Goal: Task Accomplishment & Management: Complete application form

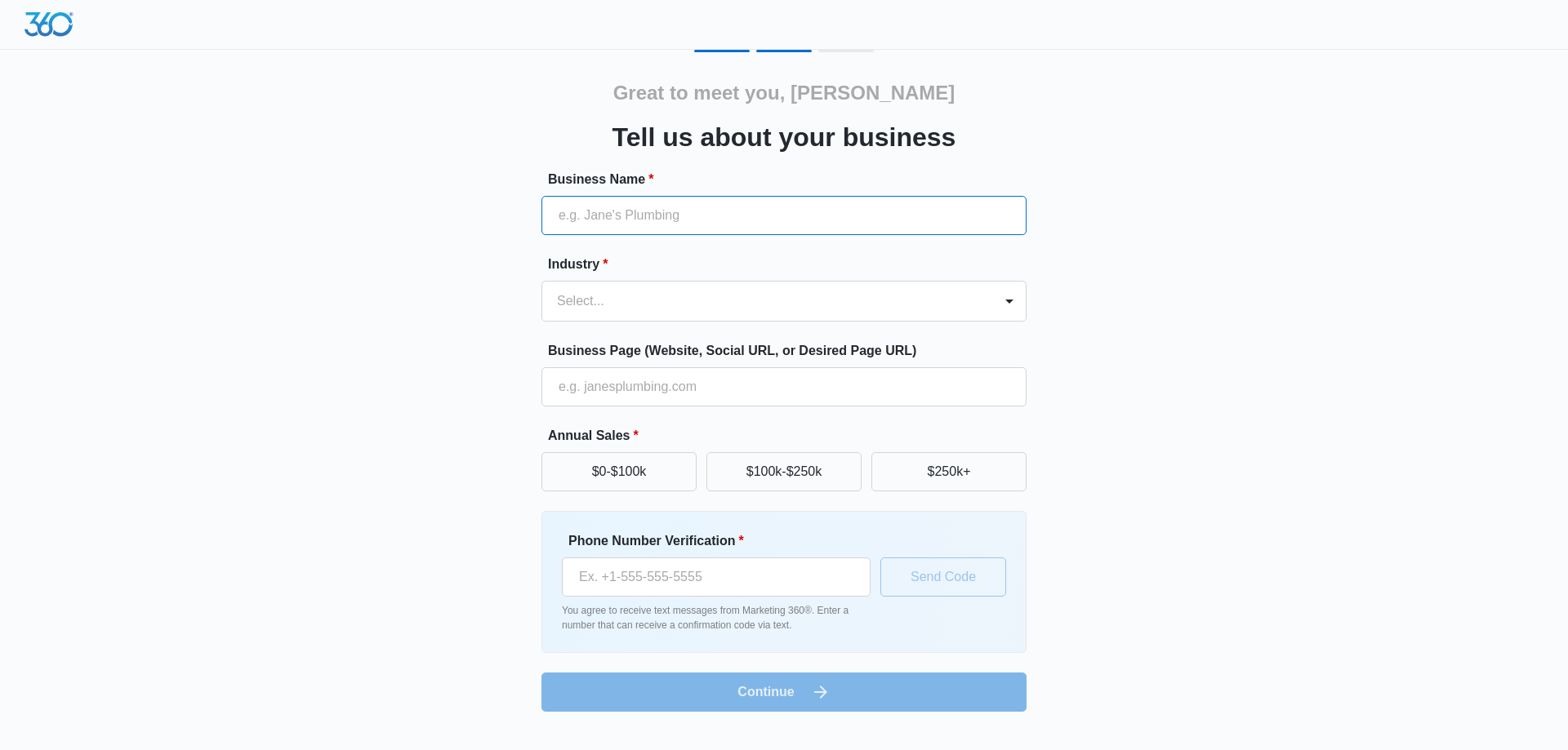
click at [632, 209] on input "Business Name *" at bounding box center [783, 215] width 485 height 39
type input "dream"
type input "[PHONE_NUMBER]"
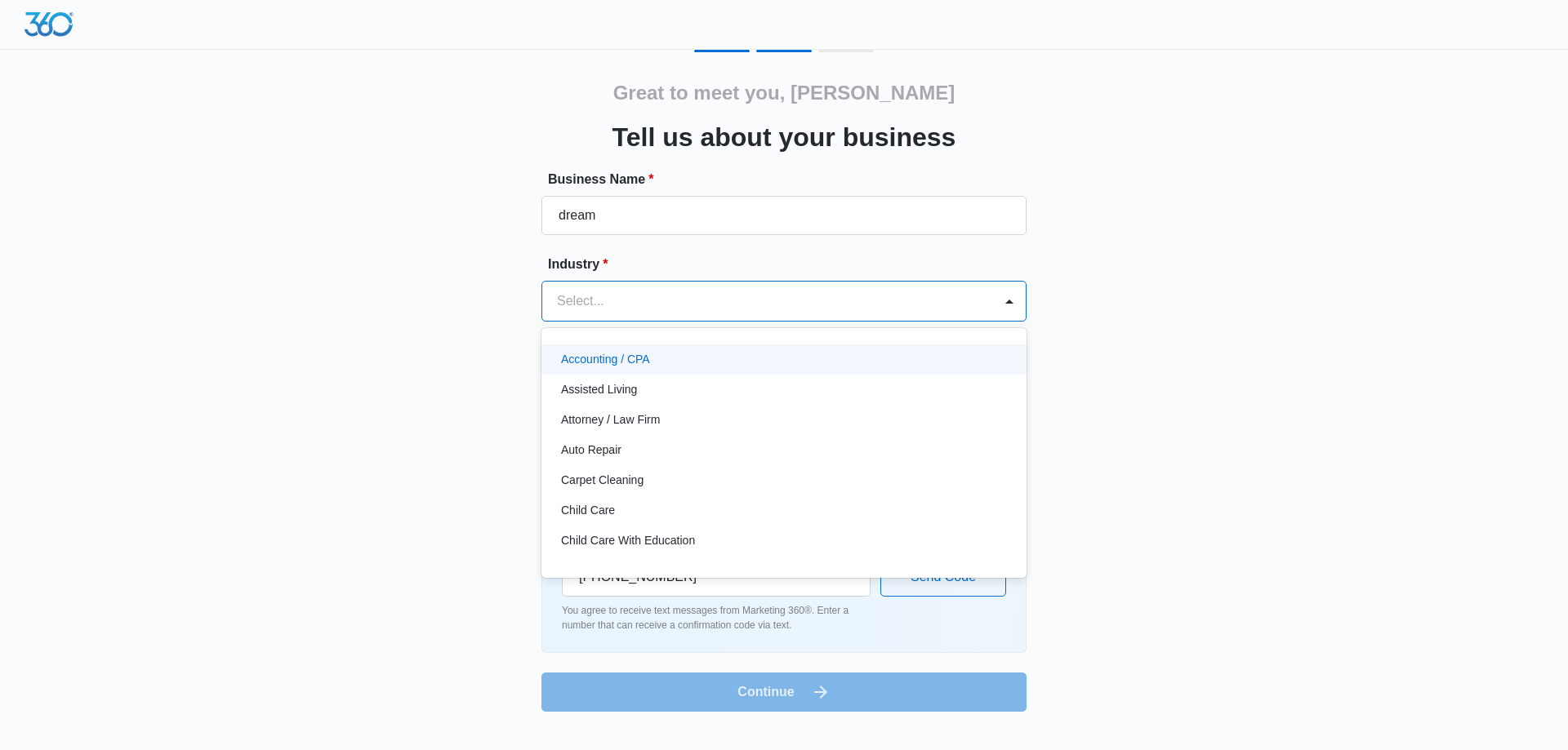
click at [588, 299] on div at bounding box center [764, 301] width 415 height 23
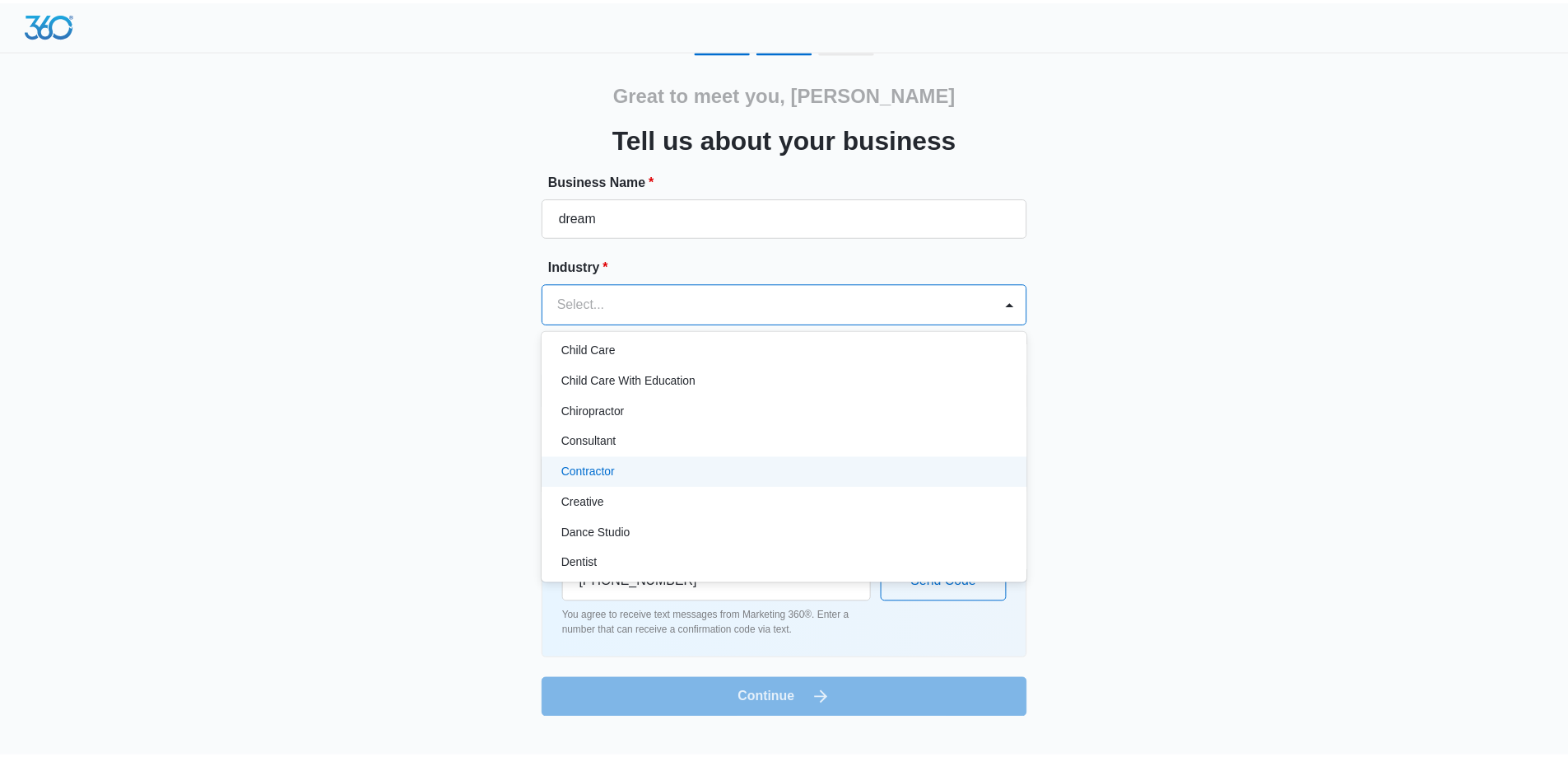
scroll to position [247, 0]
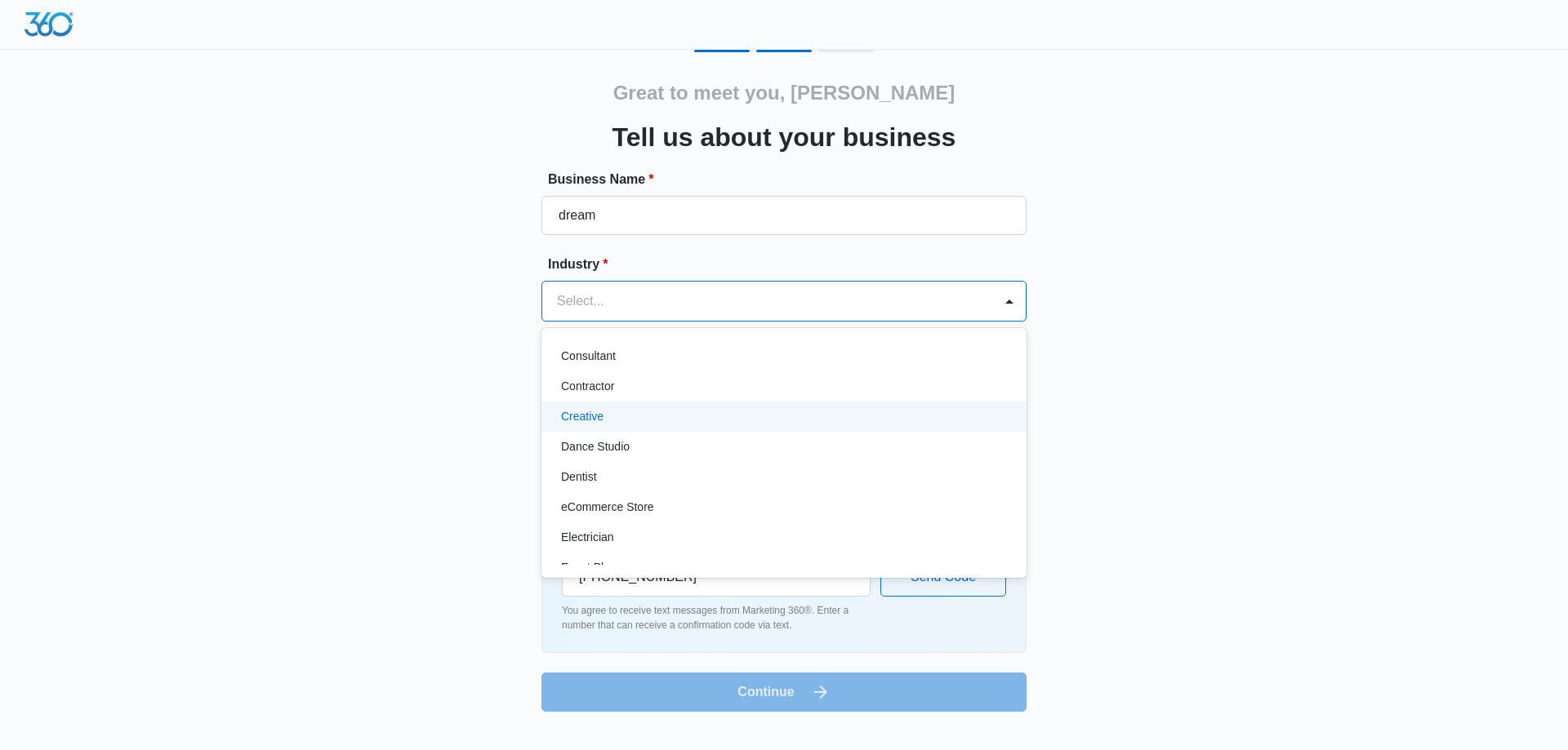
click at [592, 410] on p "Creative" at bounding box center [582, 415] width 42 height 17
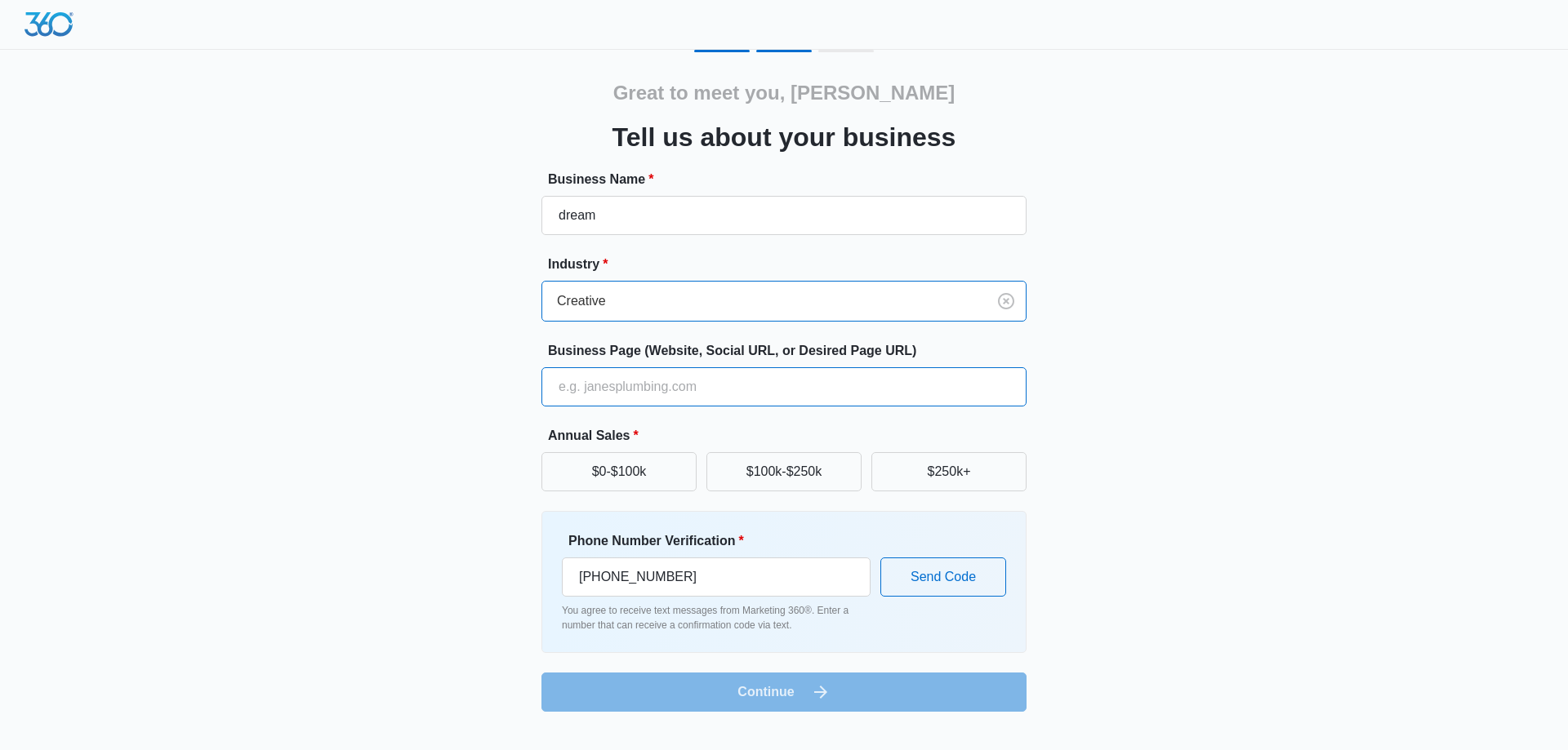
click at [614, 384] on input "Business Page (Website, Social URL, or Desired Page URL)" at bounding box center [783, 387] width 485 height 39
type input "[DOMAIN_NAME]"
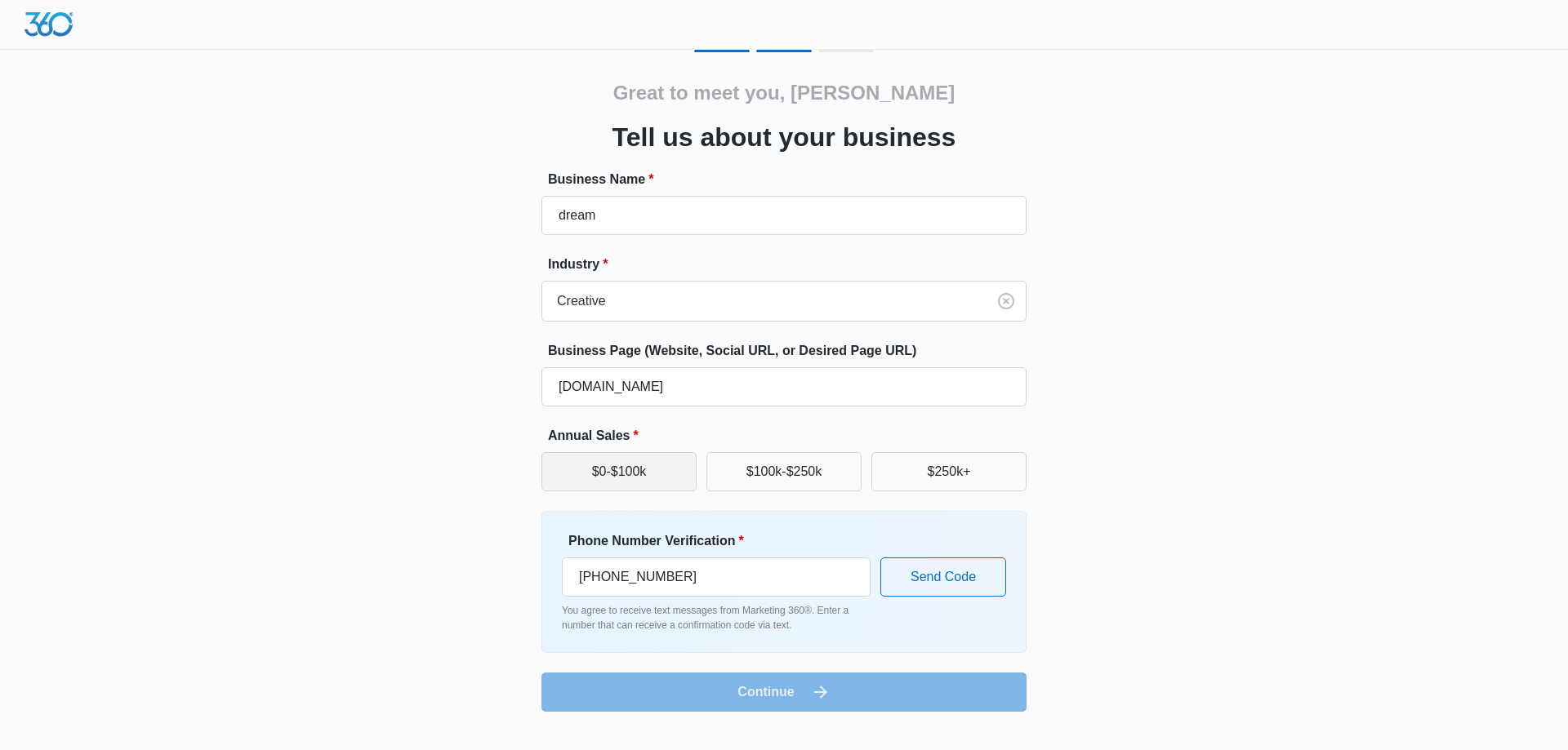
click at [635, 468] on button "$0-$100k" at bounding box center [618, 472] width 155 height 39
click at [742, 465] on button "$100k-$250k" at bounding box center [783, 472] width 155 height 39
click at [762, 573] on input "[PHONE_NUMBER]" at bounding box center [716, 577] width 309 height 39
click at [1093, 562] on div "Great to meet you, [PERSON_NAME] us about your business Business Name * dream I…" at bounding box center [784, 380] width 980 height 662
click at [775, 689] on form "Business Name * dream Industry * Creative Business Page (Website, Social URL, o…" at bounding box center [783, 440] width 485 height 542
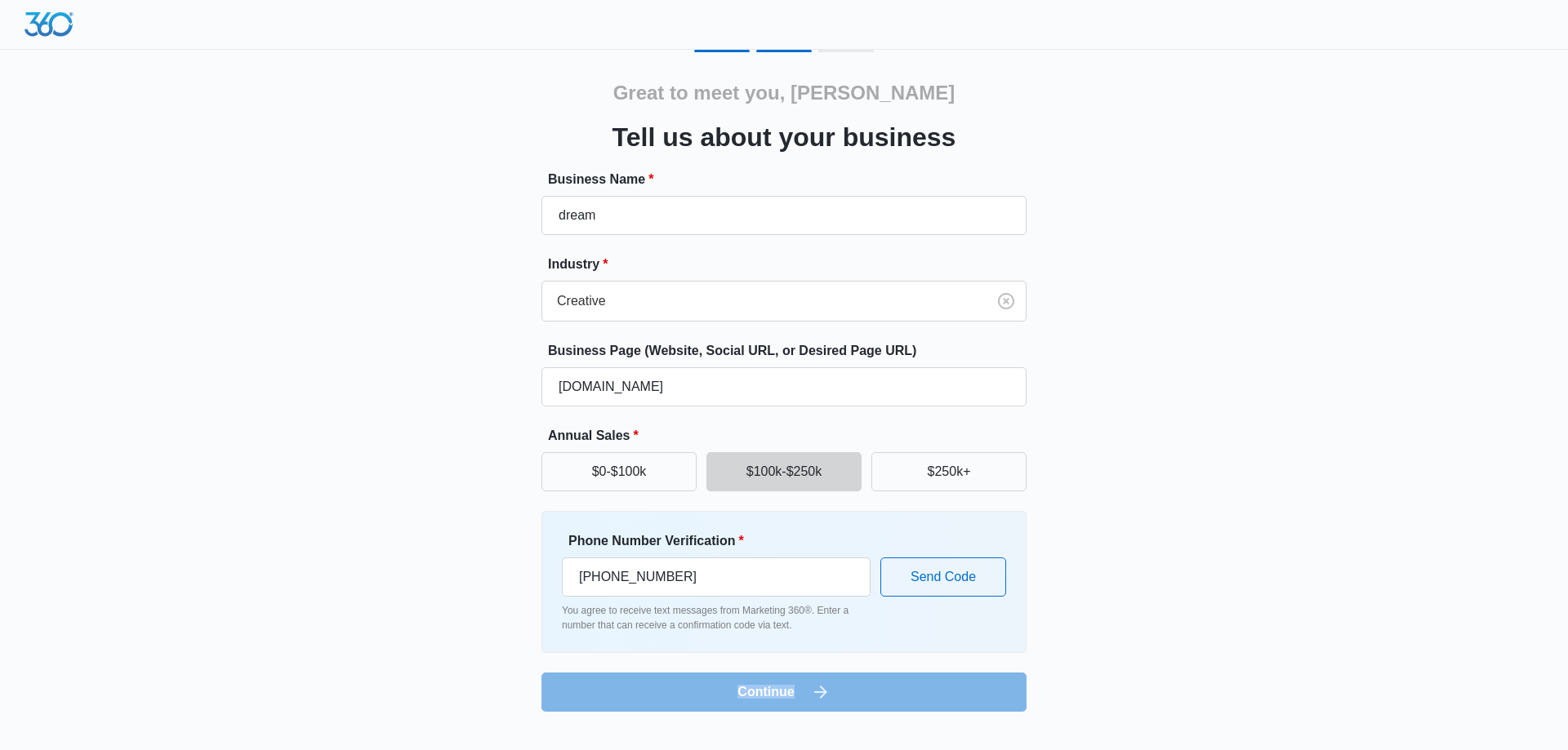
click at [774, 690] on form "Business Name * dream Industry * Creative Business Page (Website, Social URL, o…" at bounding box center [783, 440] width 485 height 542
click at [767, 579] on input "[PHONE_NUMBER]" at bounding box center [716, 577] width 309 height 39
click at [922, 569] on button "Send Code" at bounding box center [942, 577] width 125 height 39
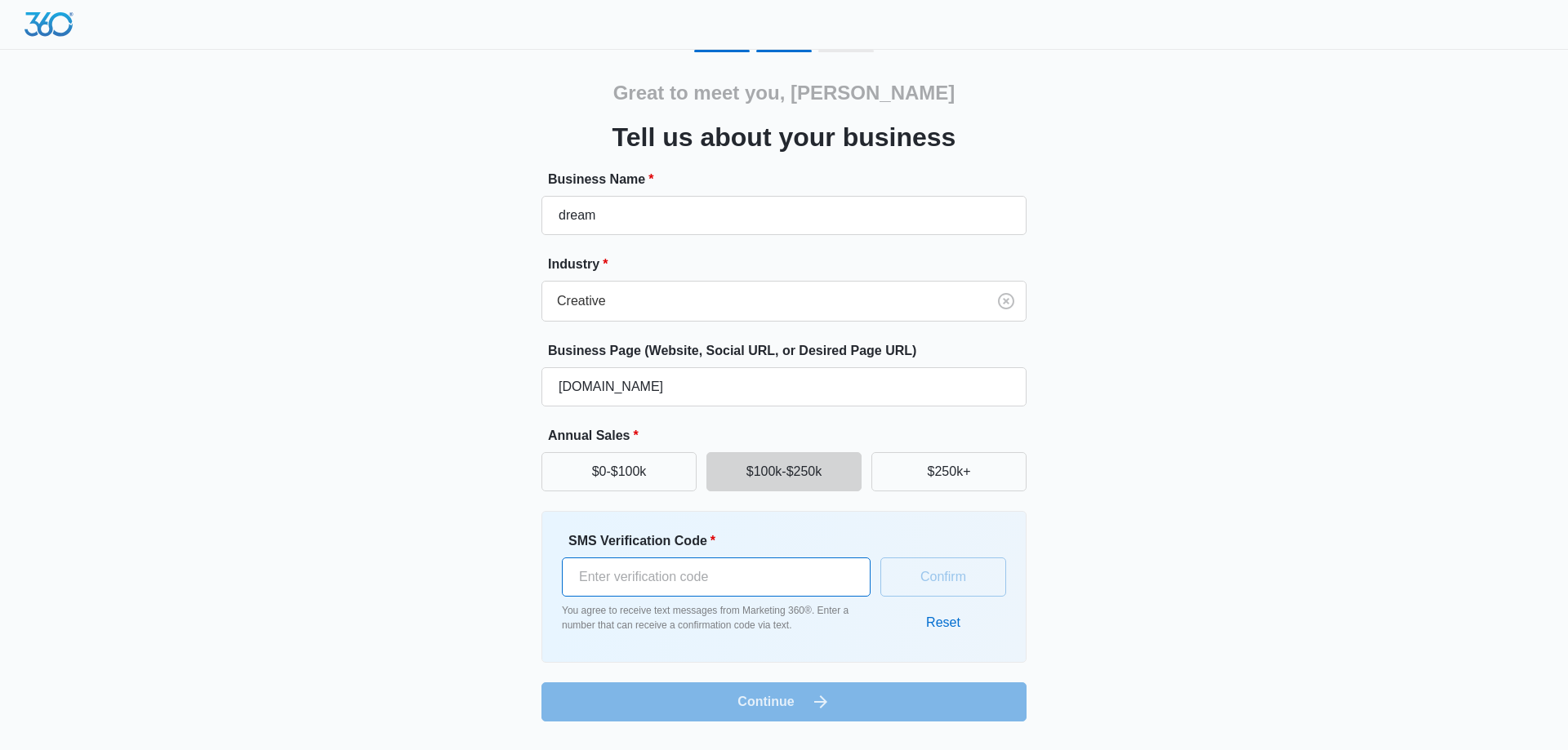
drag, startPoint x: 734, startPoint y: 563, endPoint x: 781, endPoint y: 638, distance: 88.5
click at [733, 563] on input "SMS Verification Code *" at bounding box center [716, 577] width 309 height 39
click at [771, 699] on form "Business Name * dream Industry * Creative Business Page (Website, Social URL, o…" at bounding box center [783, 445] width 485 height 552
click at [776, 695] on form "Business Name * dream Industry * Creative Business Page (Website, Social URL, o…" at bounding box center [783, 445] width 485 height 552
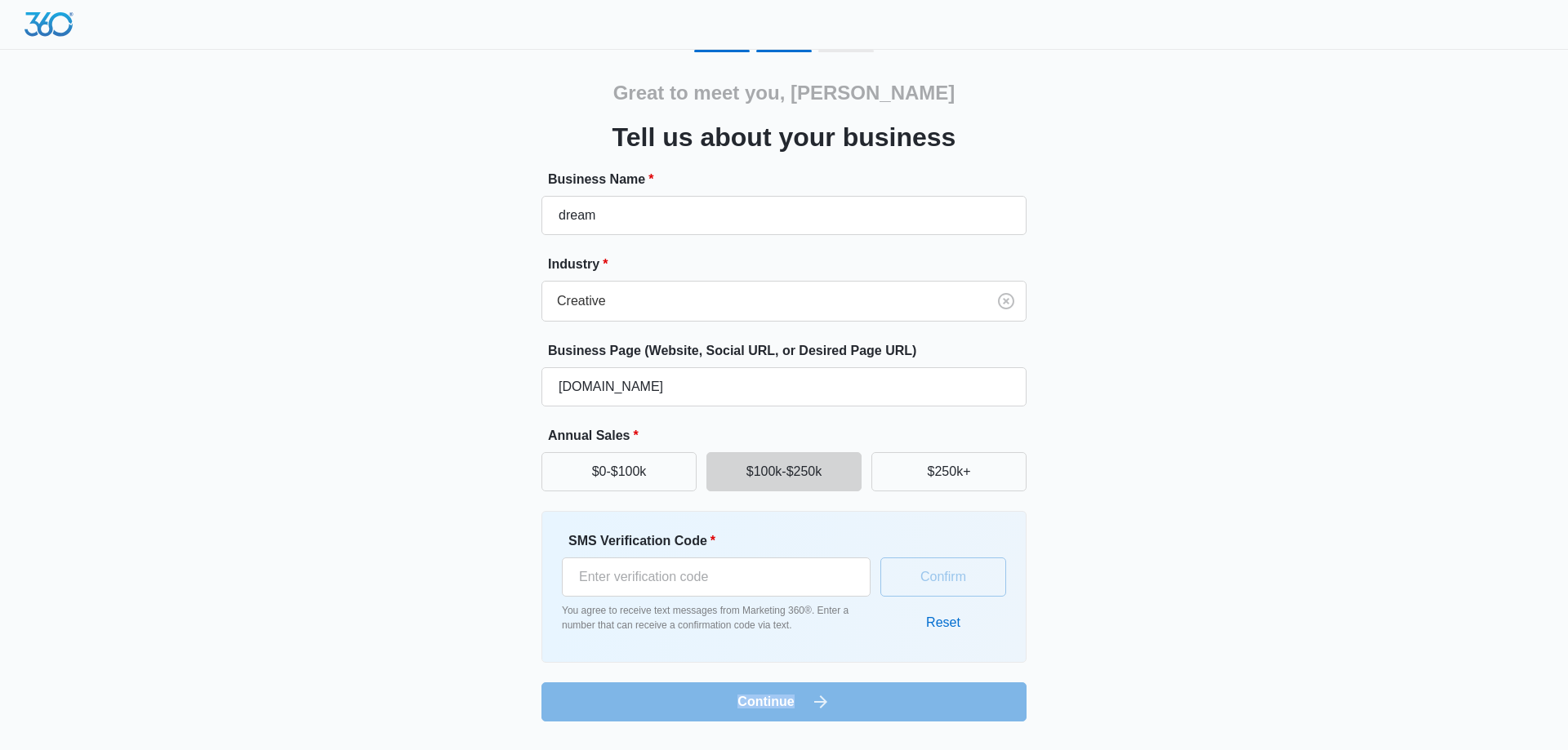
click at [776, 695] on form "Business Name * dream Industry * Creative Business Page (Website, Social URL, o…" at bounding box center [783, 445] width 485 height 552
click at [701, 575] on input "SMS Verification Code *" at bounding box center [716, 577] width 309 height 39
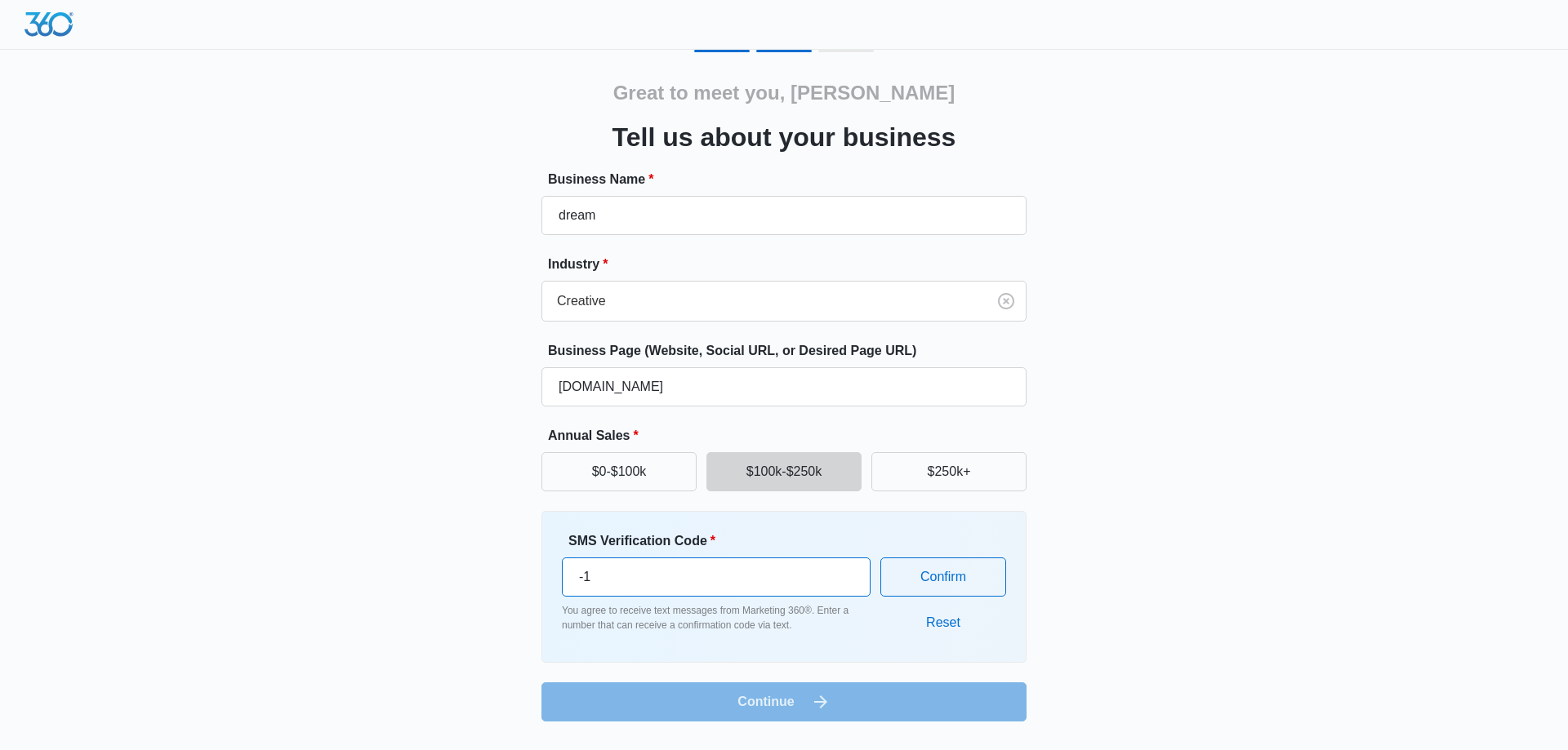
click at [847, 590] on input "-1" at bounding box center [716, 577] width 309 height 39
click at [847, 590] on input "-2" at bounding box center [716, 577] width 309 height 39
click at [847, 590] on input "-3" at bounding box center [716, 577] width 309 height 39
click at [847, 590] on input "-4" at bounding box center [716, 577] width 309 height 39
click at [847, 590] on input "-5" at bounding box center [716, 577] width 309 height 39
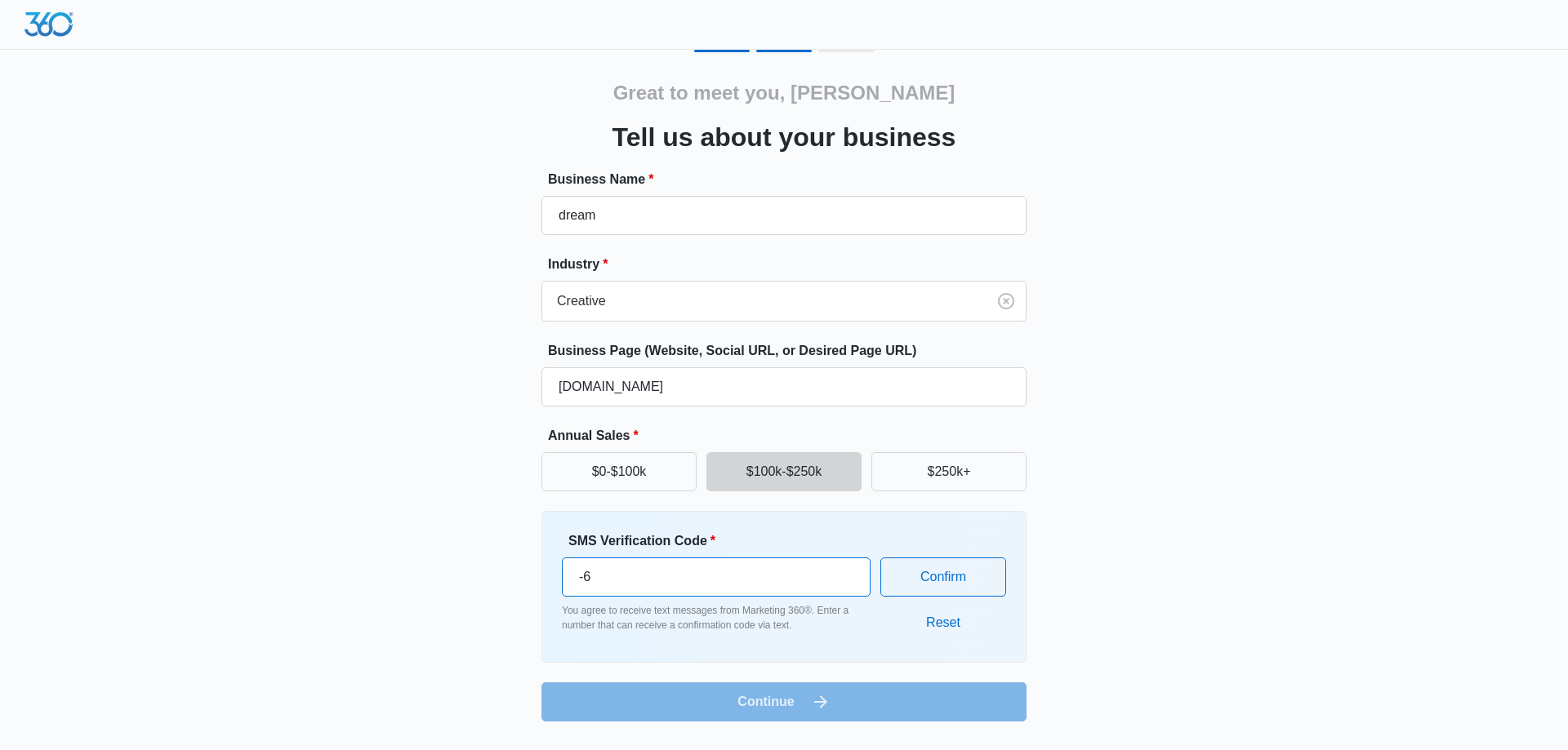
click at [847, 590] on input "-6" at bounding box center [716, 577] width 309 height 39
type input "-7"
click at [847, 590] on input "-7" at bounding box center [716, 577] width 309 height 39
drag, startPoint x: 597, startPoint y: 581, endPoint x: 569, endPoint y: 577, distance: 28.3
click at [569, 577] on input "-7" at bounding box center [716, 577] width 309 height 39
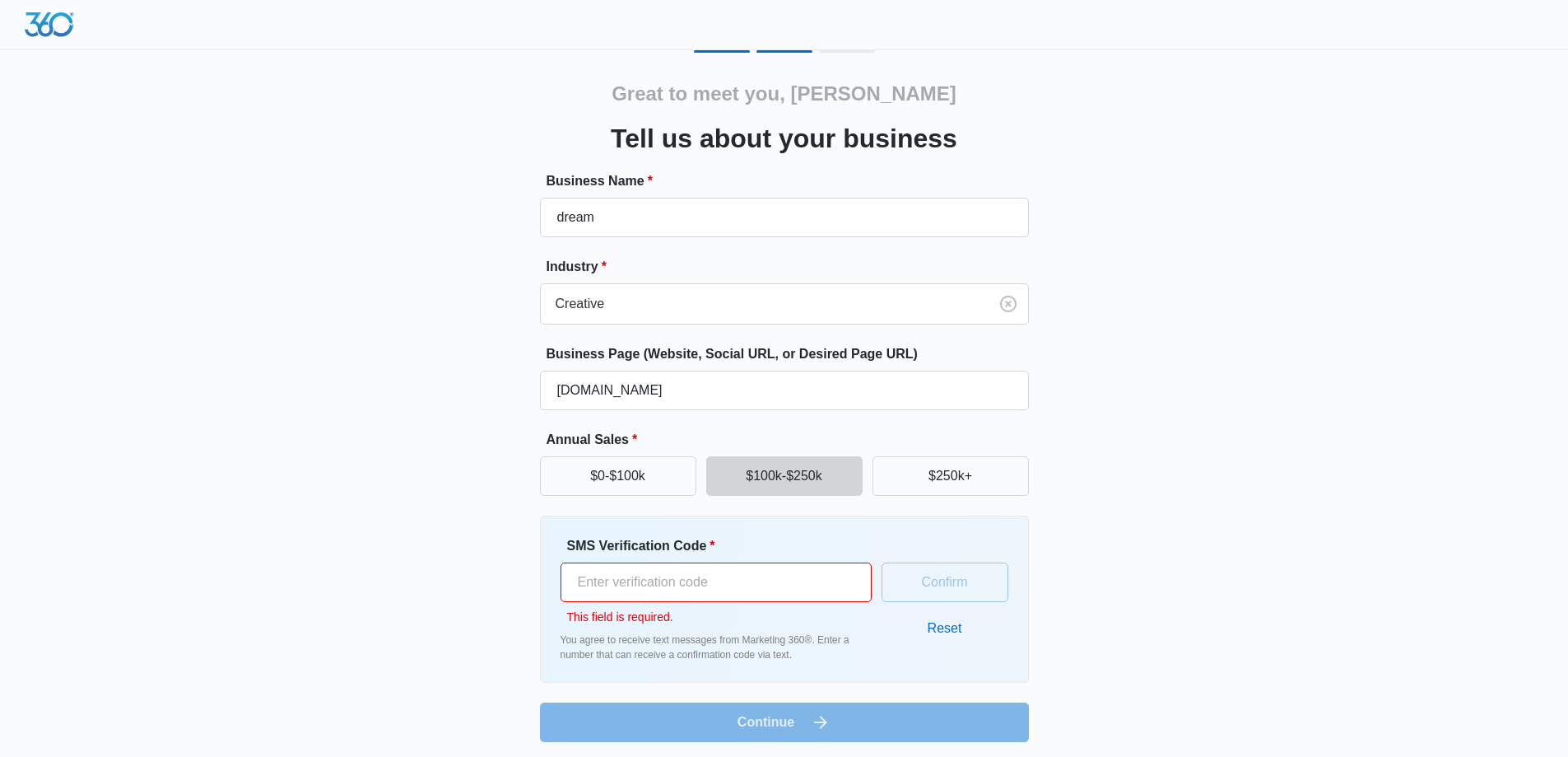
click at [456, 627] on div "Great to meet you, JUN Tell us about your business Business Name * dream Indust…" at bounding box center [784, 395] width 988 height 692
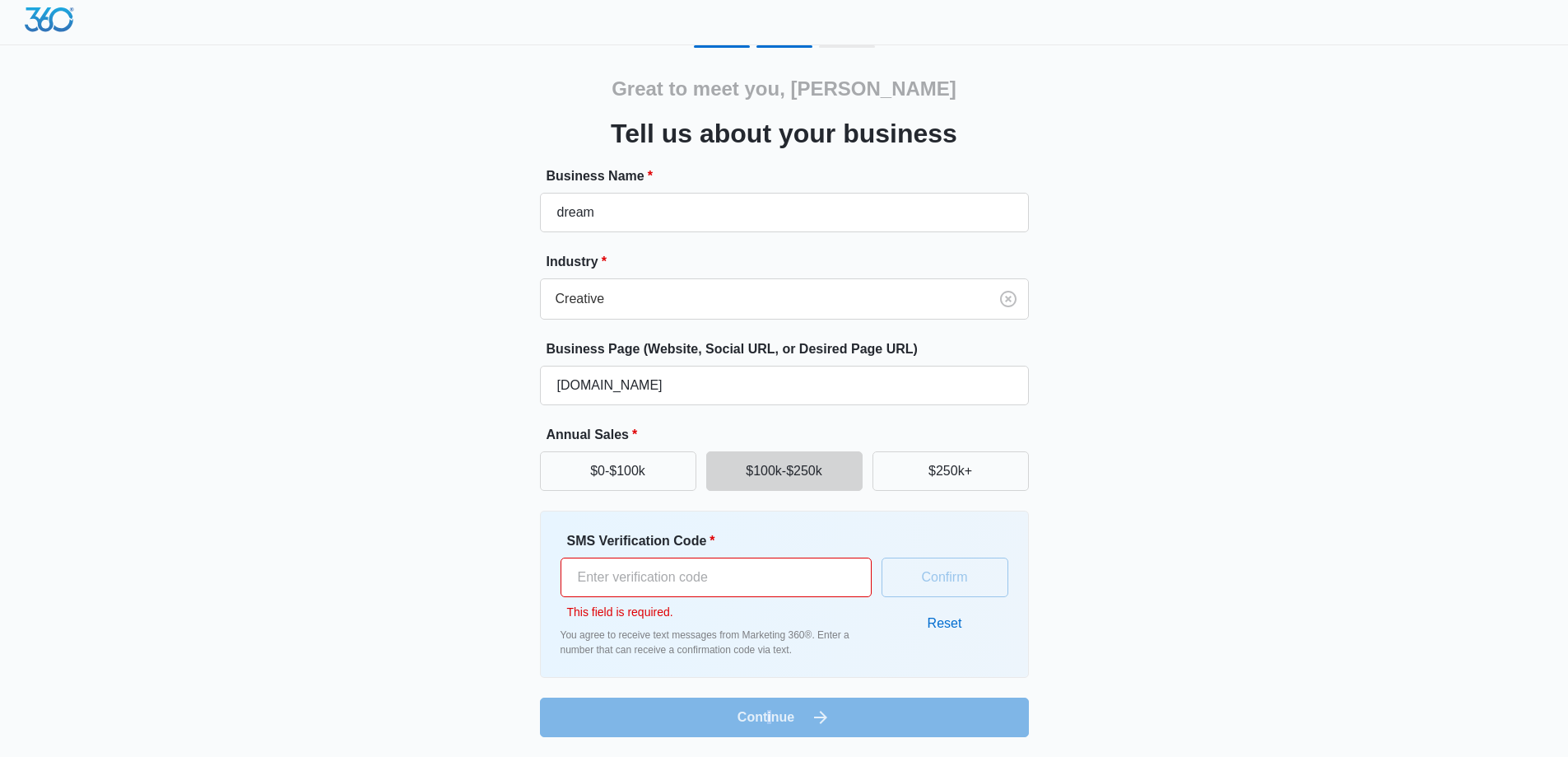
drag, startPoint x: 770, startPoint y: 713, endPoint x: 38, endPoint y: 69, distance: 975.0
click at [764, 713] on form "Business Name * dream Industry * Creative Business Page (Website, Social URL, o…" at bounding box center [784, 451] width 489 height 571
